Goal: Transaction & Acquisition: Purchase product/service

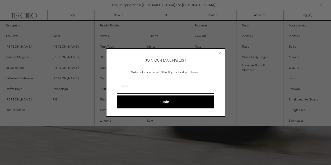
click at [220, 51] on circle "Close dialog" at bounding box center [220, 52] width 5 height 5
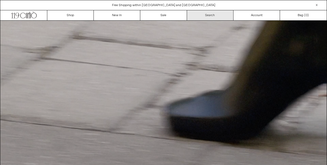
click at [220, 13] on link "Search" at bounding box center [210, 15] width 47 height 10
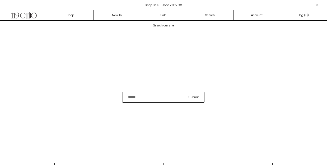
click at [135, 101] on input "Search" at bounding box center [153, 97] width 61 height 11
type input "***"
click at [194, 99] on button "Submit" at bounding box center [193, 97] width 21 height 11
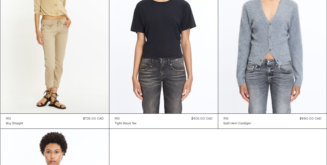
scroll to position [649, 0]
